Goal: Navigation & Orientation: Find specific page/section

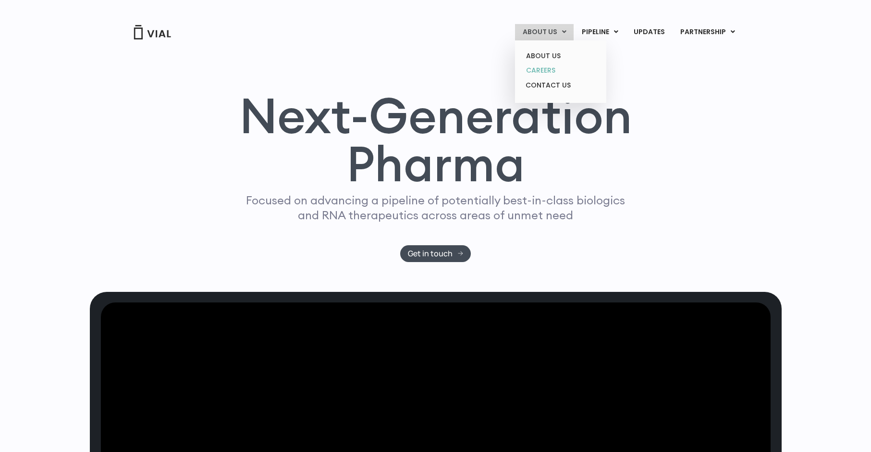
click at [555, 67] on link "CAREERS" at bounding box center [560, 70] width 84 height 15
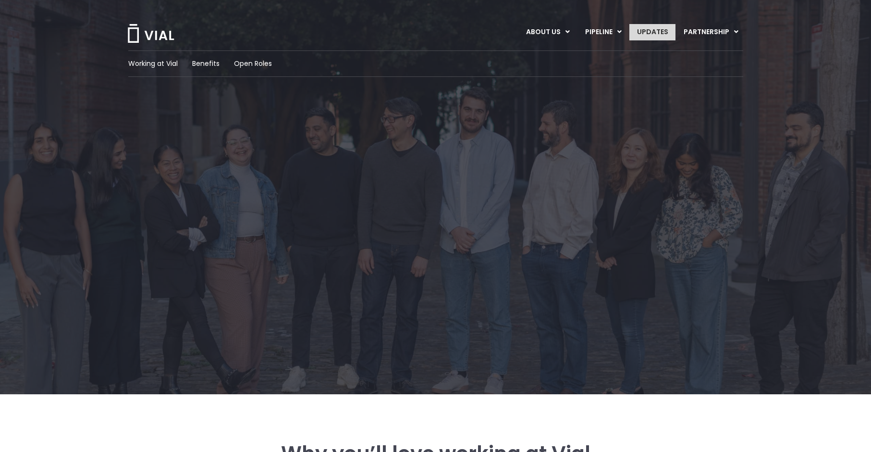
click at [638, 31] on link "UPDATES" at bounding box center [652, 32] width 46 height 16
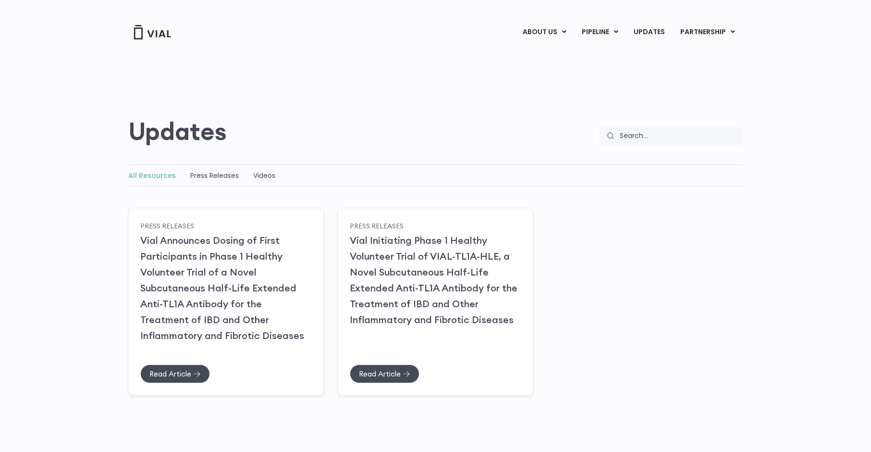
click at [152, 23] on div "ABOUT US ABOUT US CAREERS CONTACT US PIPELINE TL1A HLE PHASE 2 INHBE/ACTIVIN E …" at bounding box center [436, 20] width 634 height 40
click at [152, 32] on img at bounding box center [152, 32] width 38 height 14
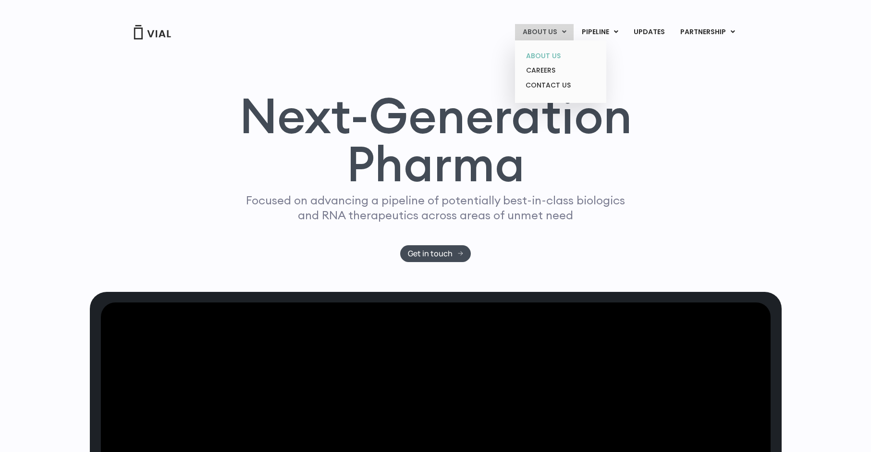
click at [555, 56] on link "ABOUT US" at bounding box center [560, 56] width 84 height 15
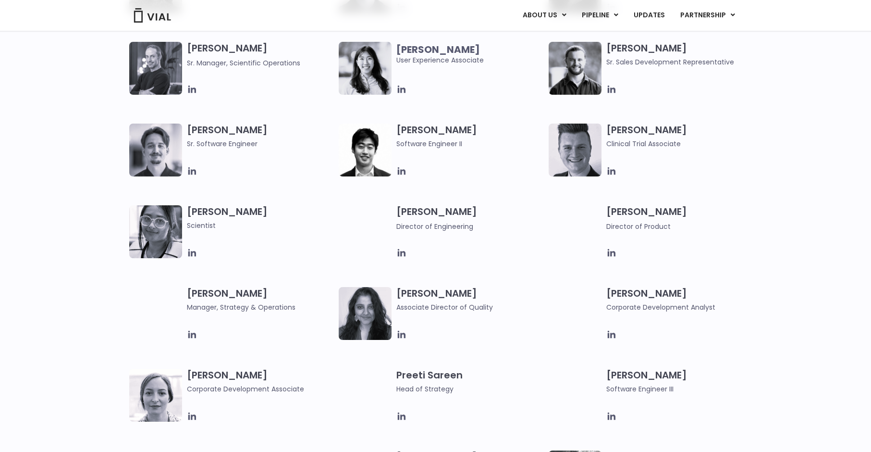
scroll to position [1125, 0]
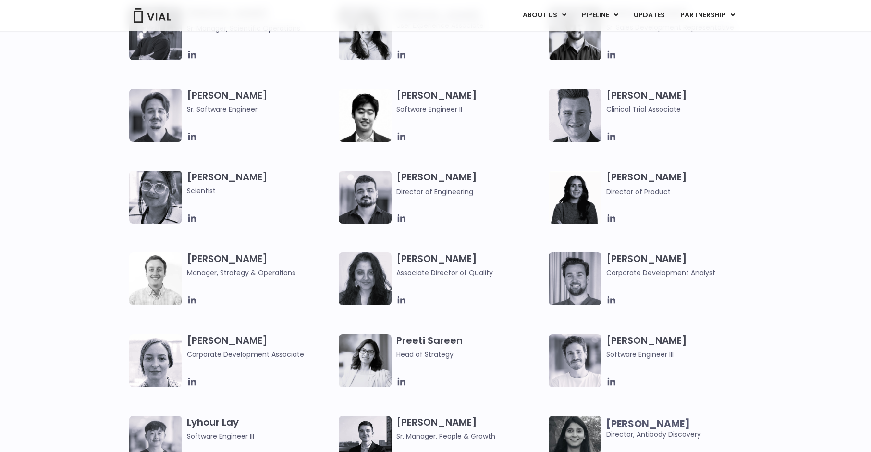
click at [587, 277] on img at bounding box center [575, 278] width 53 height 53
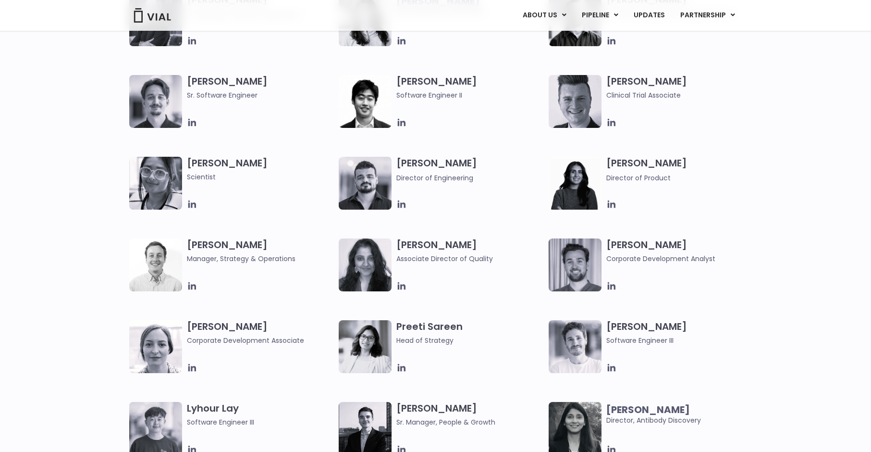
scroll to position [1146, 0]
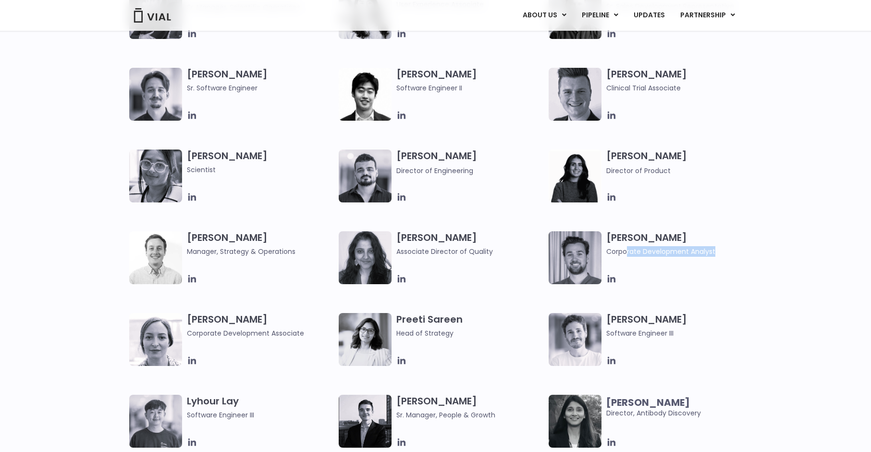
drag, startPoint x: 626, startPoint y: 252, endPoint x: 713, endPoint y: 258, distance: 86.7
click at [713, 258] on div "[PERSON_NAME] Corporate Development Analyst" at bounding box center [682, 257] width 152 height 53
click at [705, 255] on span "Corporate Development Analyst" at bounding box center [679, 251] width 147 height 11
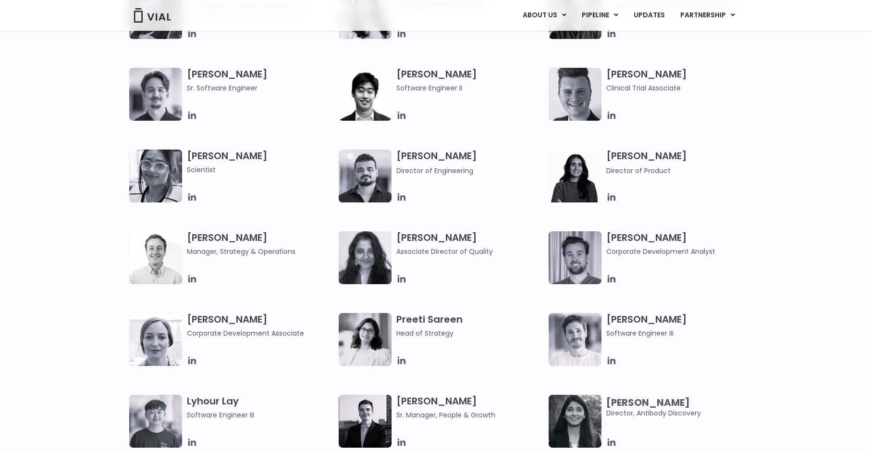
click at [702, 254] on span "Corporate Development Analyst" at bounding box center [679, 251] width 147 height 11
click at [610, 280] on icon at bounding box center [611, 278] width 11 height 11
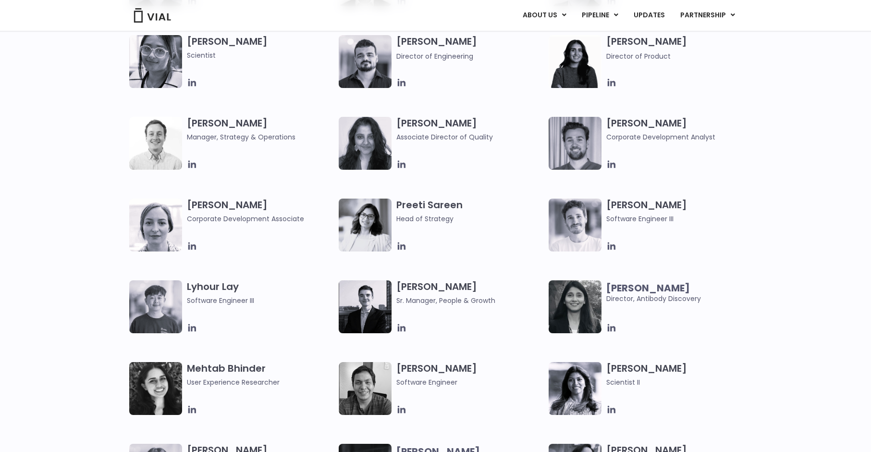
scroll to position [1261, 0]
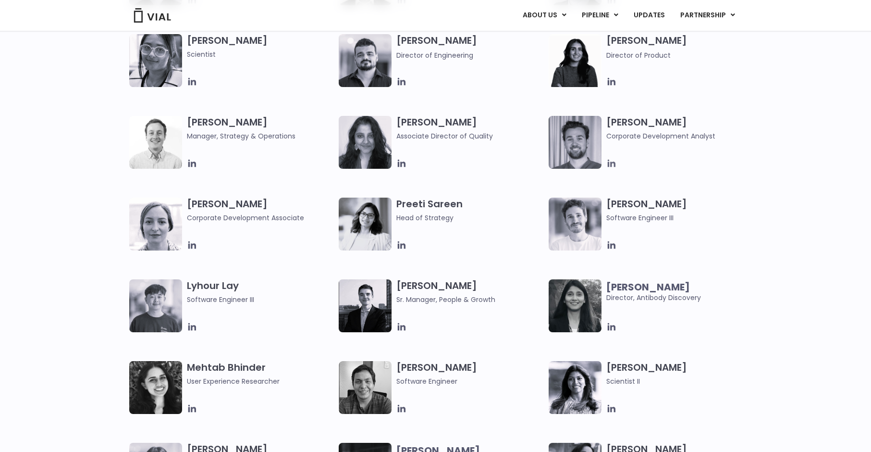
click at [609, 166] on icon at bounding box center [612, 163] width 8 height 8
